Goal: Task Accomplishment & Management: Complete application form

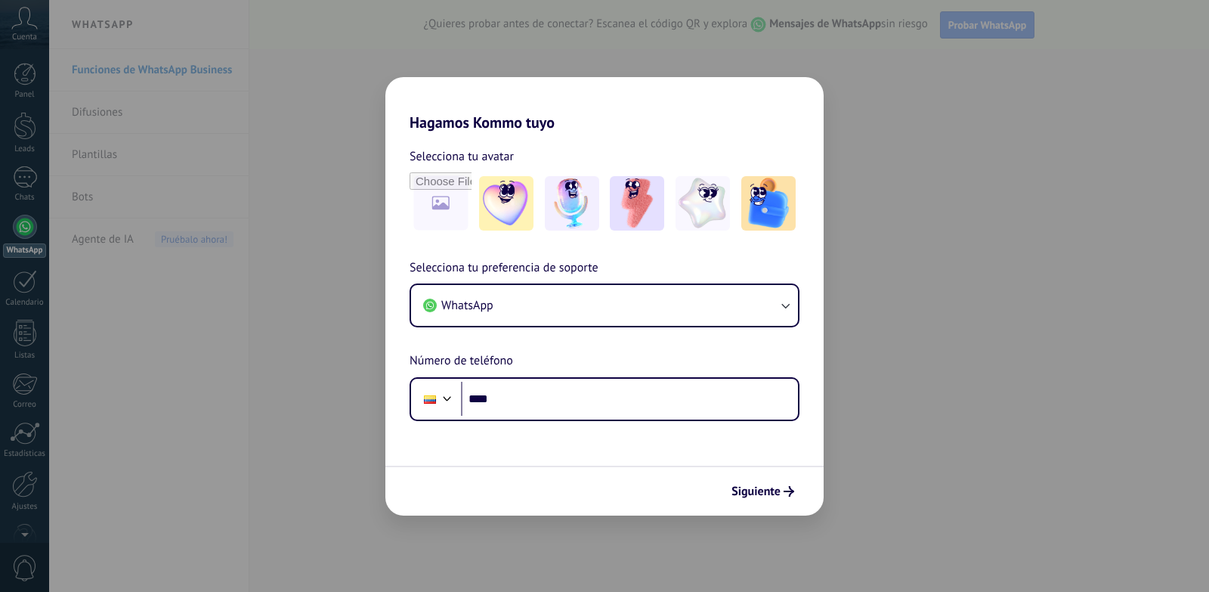
click at [443, 397] on div at bounding box center [447, 397] width 18 height 18
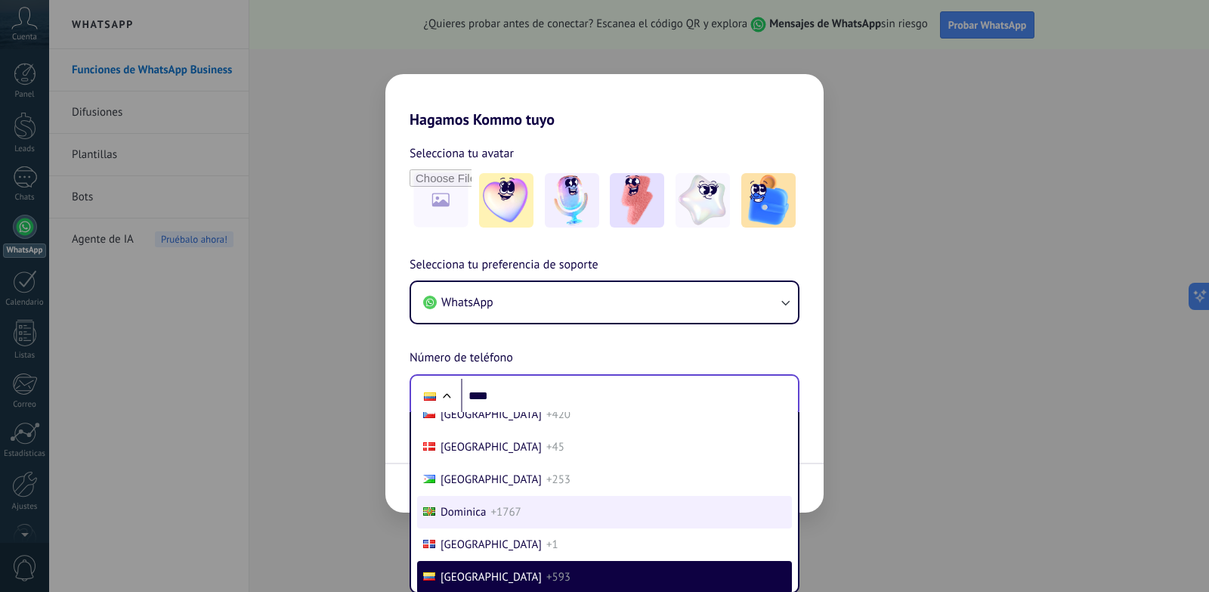
scroll to position [1757, 0]
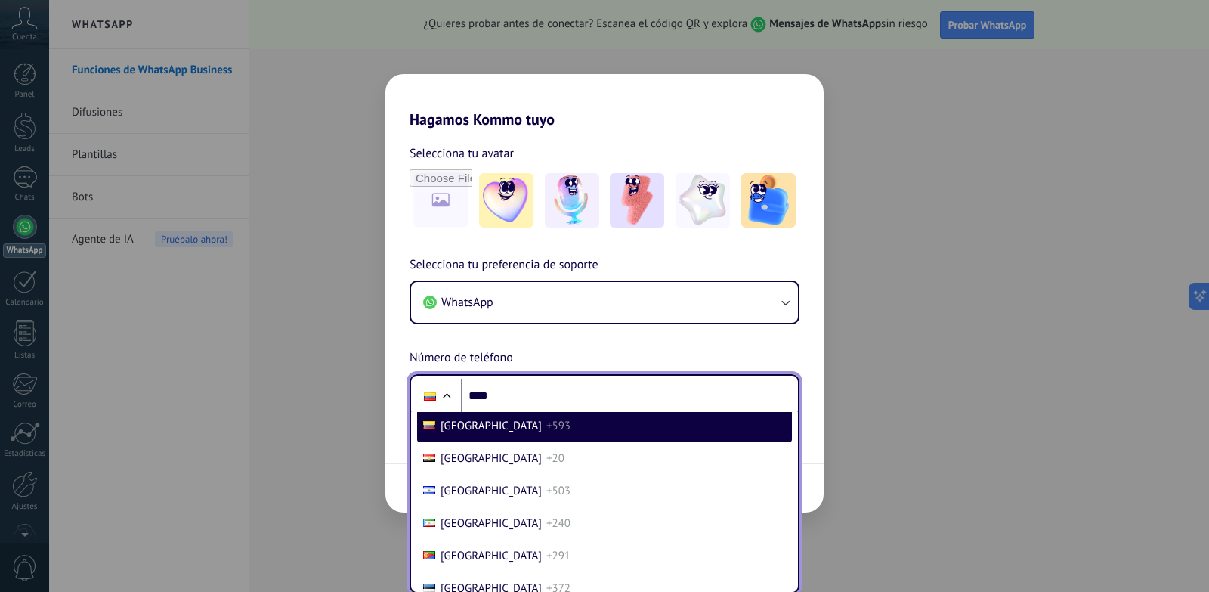
click at [477, 425] on span "[GEOGRAPHIC_DATA]" at bounding box center [491, 426] width 101 height 14
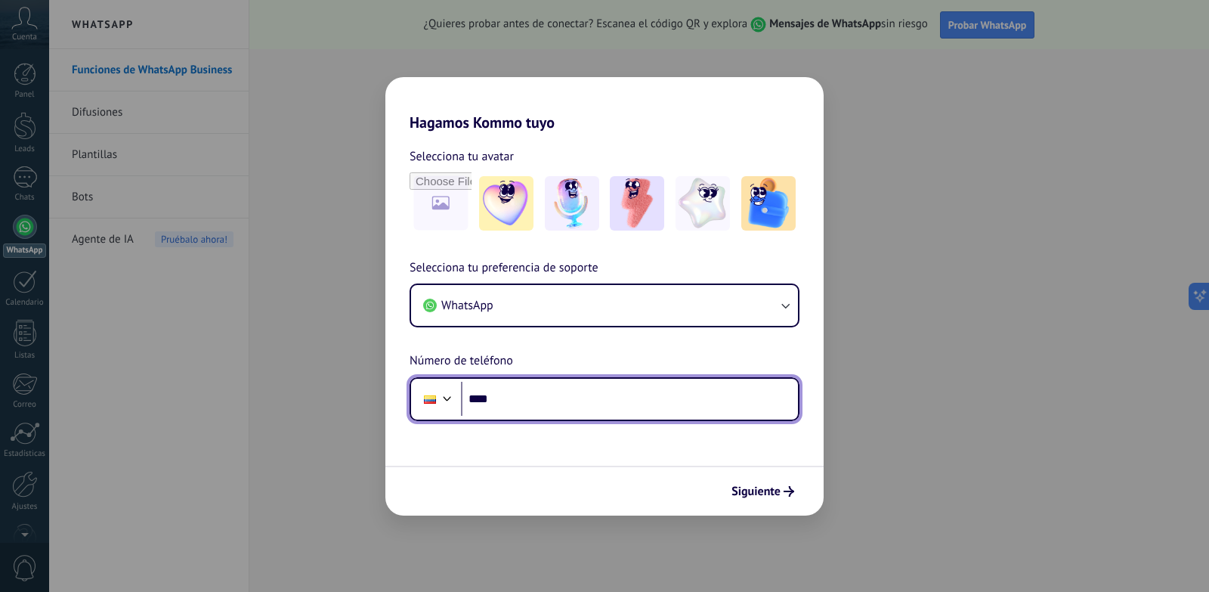
scroll to position [0, 0]
click at [536, 404] on input "****" at bounding box center [629, 399] width 337 height 35
type input "**********"
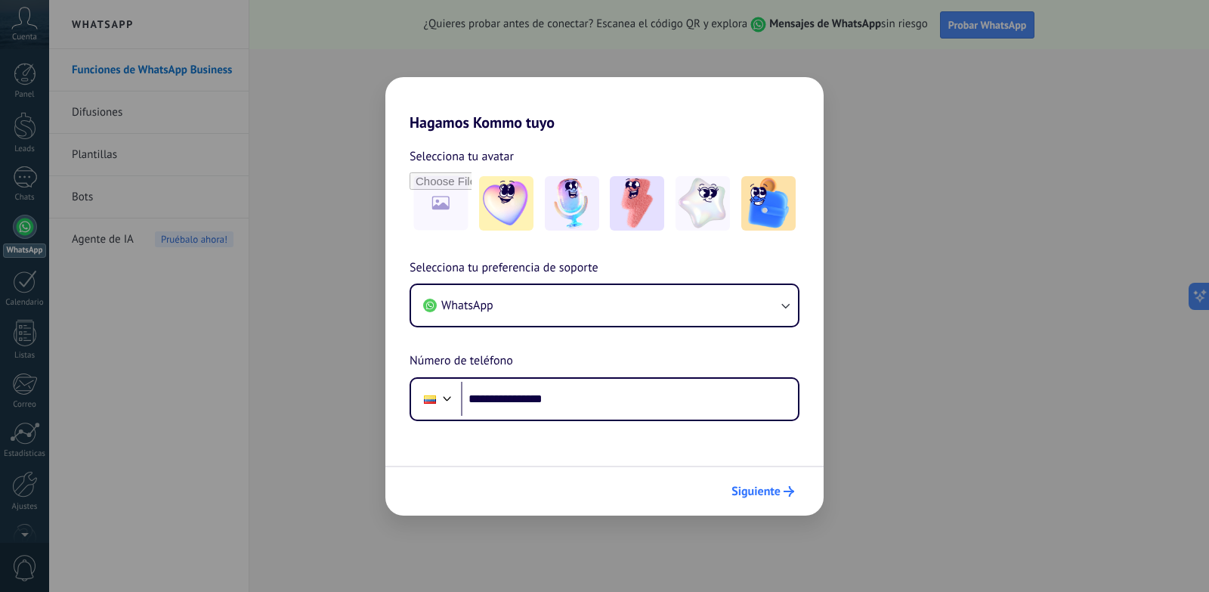
click at [760, 481] on button "Siguiente" at bounding box center [763, 491] width 76 height 26
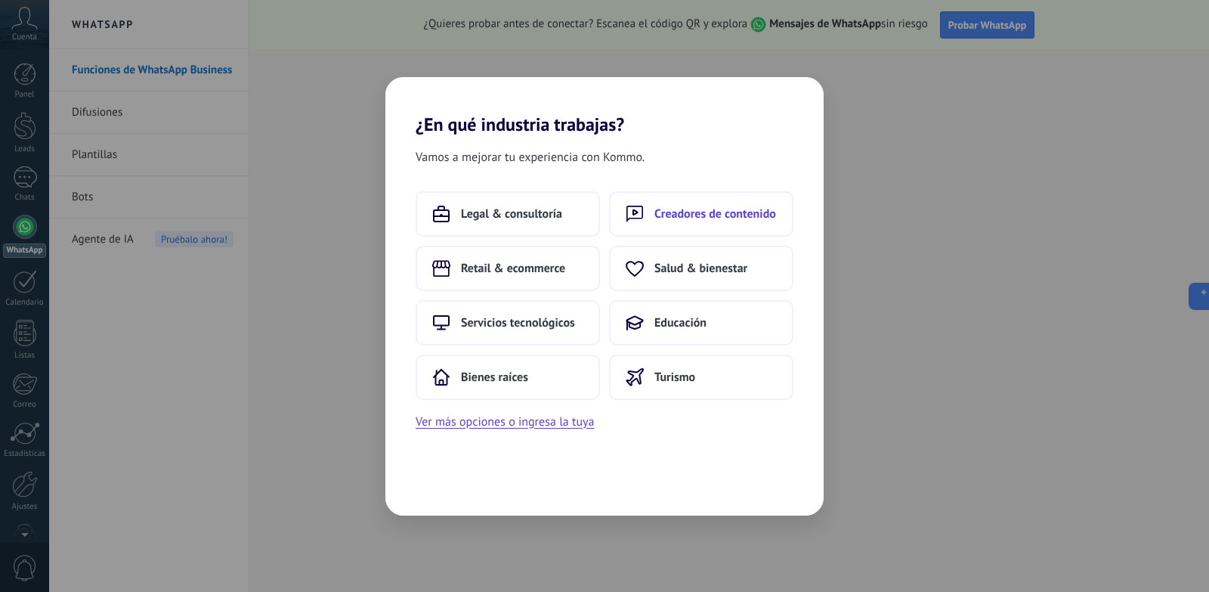
click at [706, 208] on span "Creadores de contenido" at bounding box center [715, 213] width 122 height 15
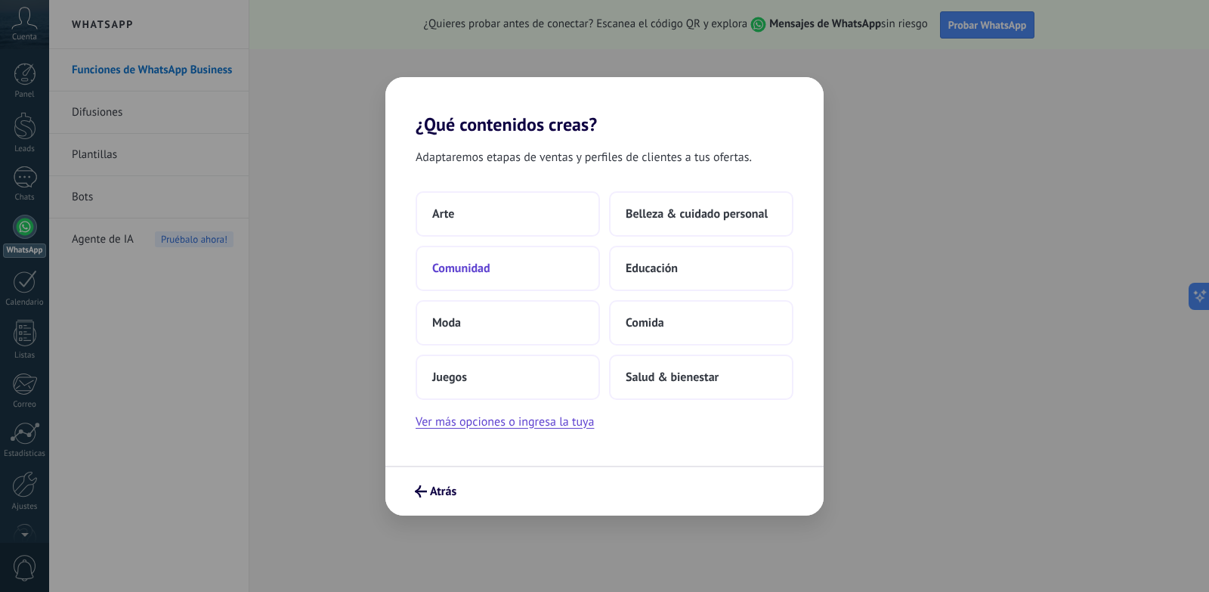
click at [566, 256] on button "Comunidad" at bounding box center [508, 268] width 184 height 45
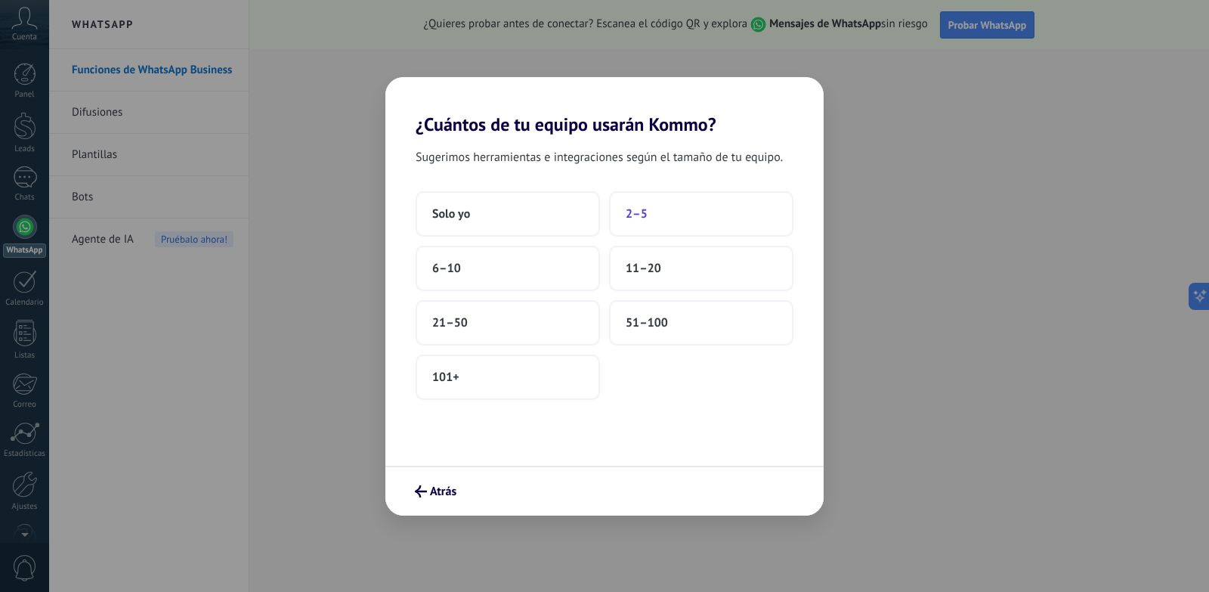
click at [695, 216] on button "2–5" at bounding box center [701, 213] width 184 height 45
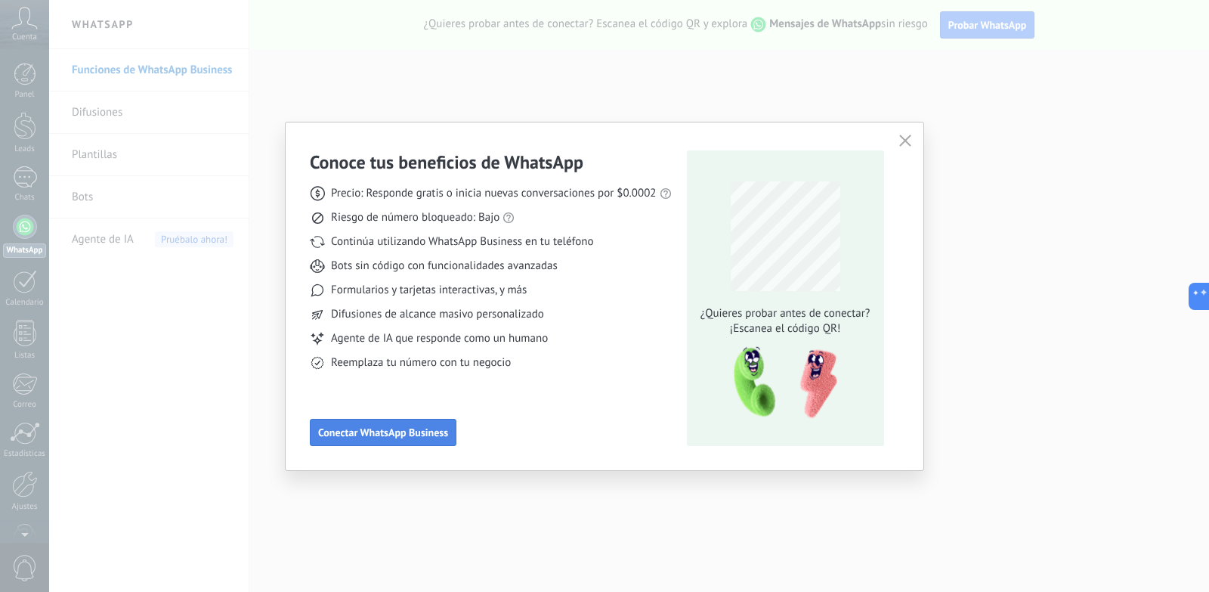
click at [425, 436] on span "Conectar WhatsApp Business" at bounding box center [383, 432] width 130 height 11
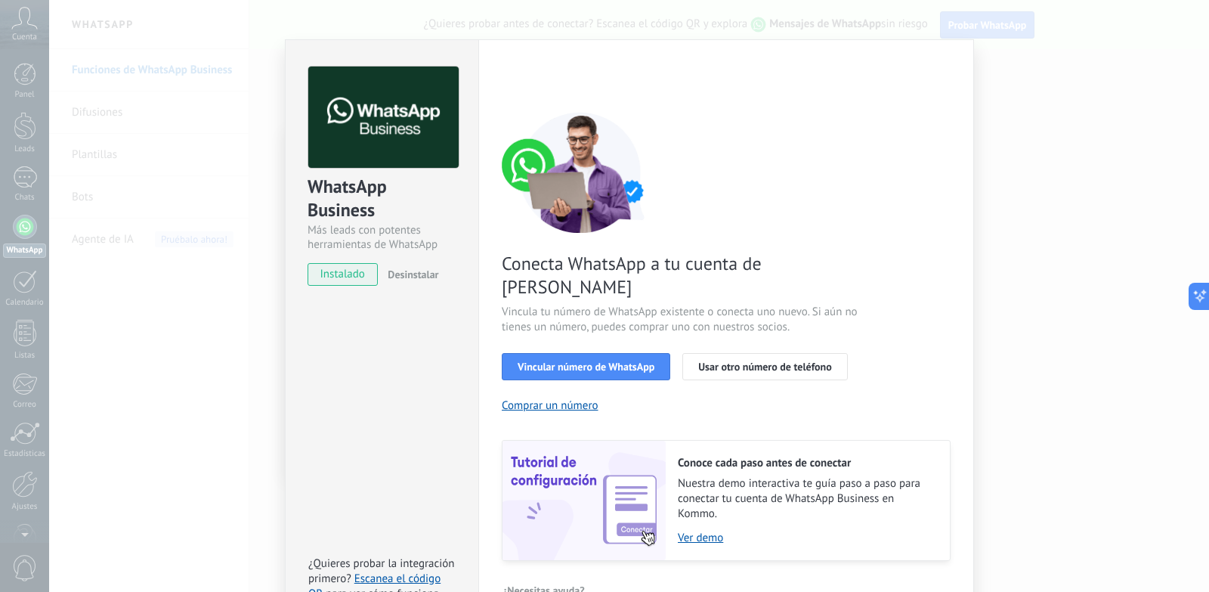
scroll to position [45, 0]
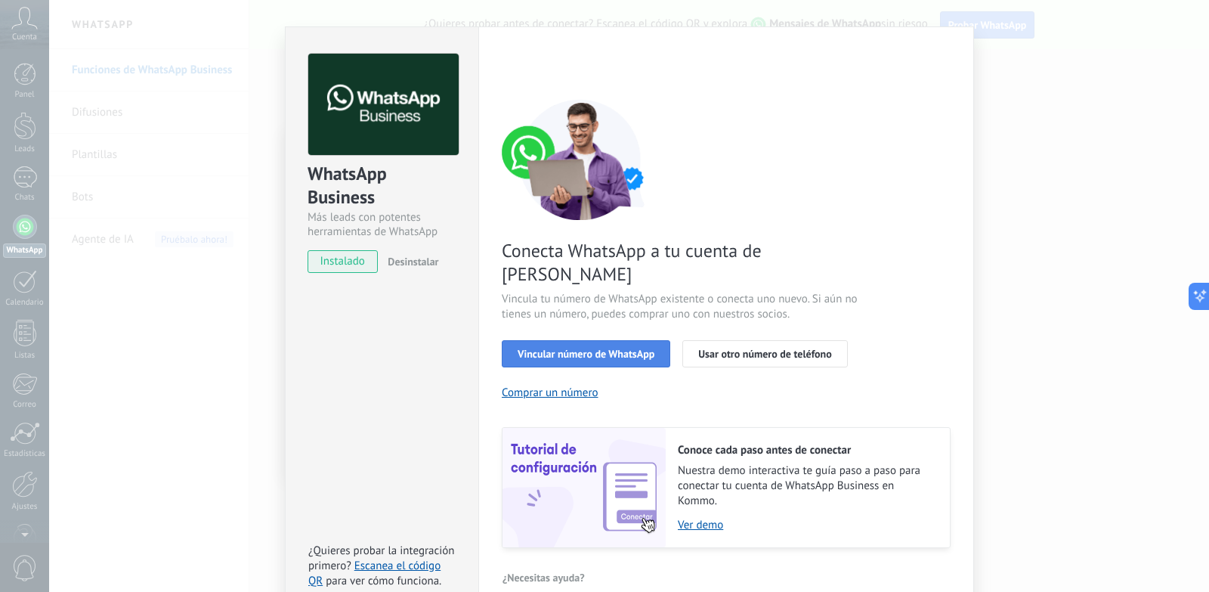
click at [632, 348] on span "Vincular número de WhatsApp" at bounding box center [586, 353] width 137 height 11
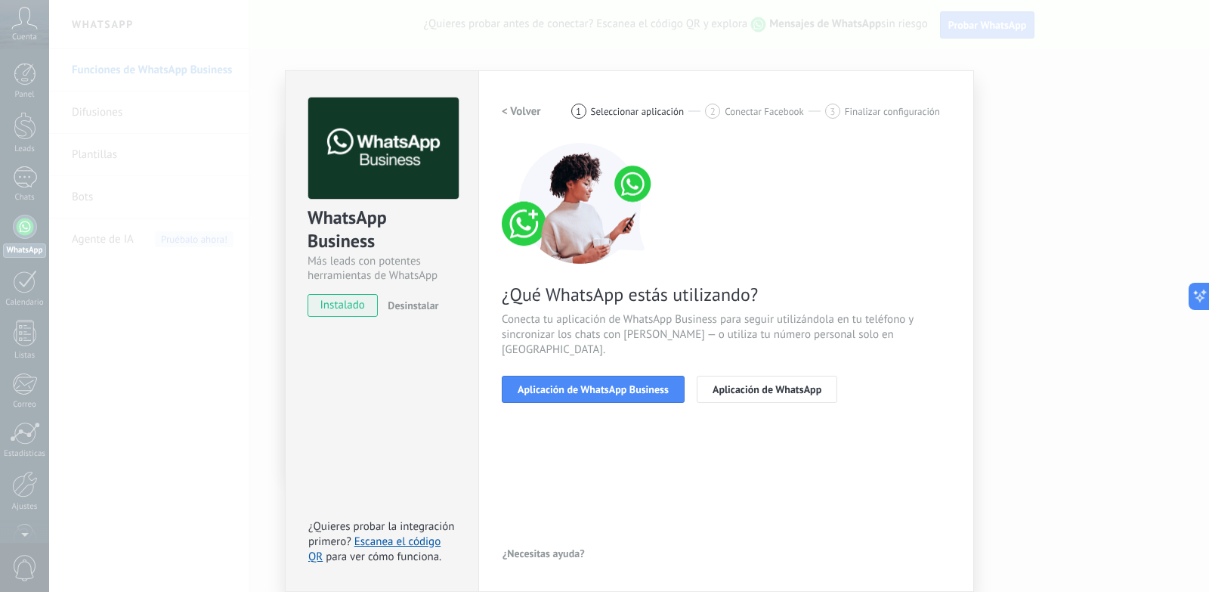
scroll to position [1, 0]
